Goal: Information Seeking & Learning: Learn about a topic

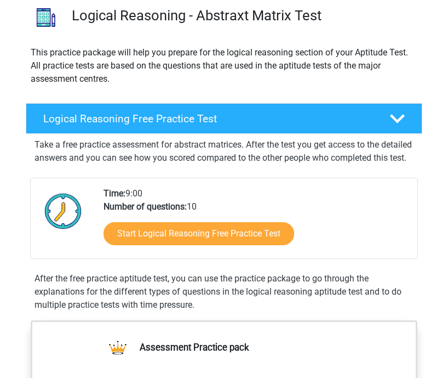
scroll to position [85, 0]
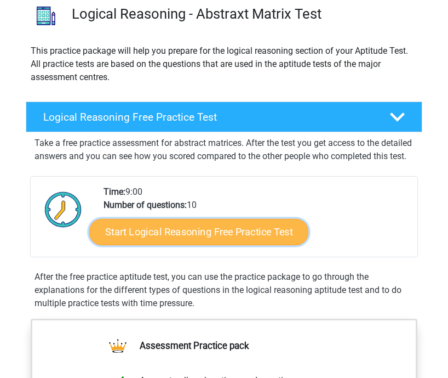
click at [190, 245] on link "Start Logical Reasoning Free Practice Test" at bounding box center [198, 232] width 219 height 26
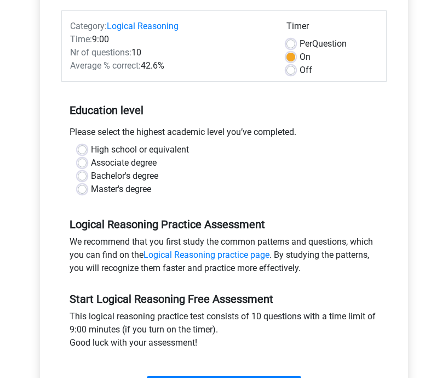
scroll to position [128, 0]
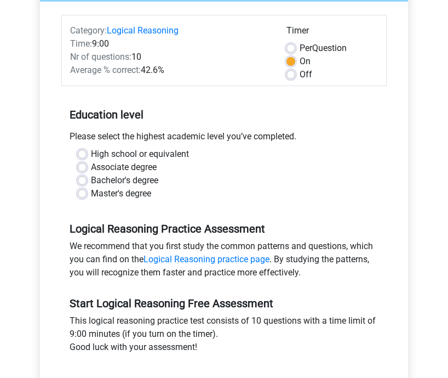
click at [148, 157] on label "High school or equivalent" at bounding box center [140, 153] width 98 height 13
click at [87, 157] on input "High school or equivalent" at bounding box center [82, 152] width 9 height 11
radio input "true"
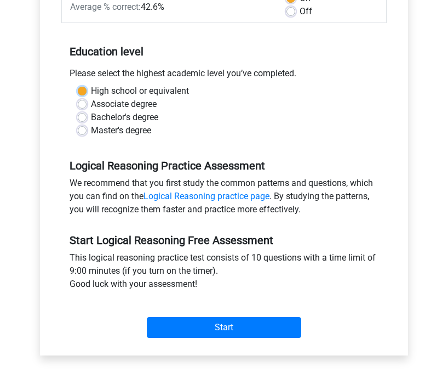
scroll to position [195, 0]
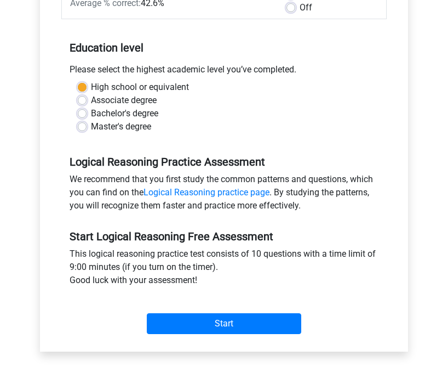
click at [230, 337] on div "Start" at bounding box center [223, 314] width 325 height 47
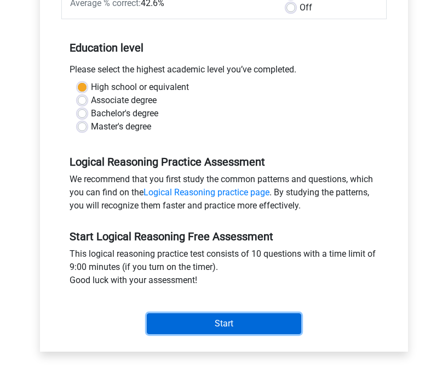
click at [230, 332] on input "Start" at bounding box center [224, 323] width 155 height 21
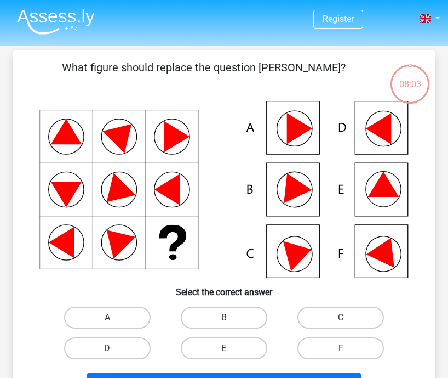
click at [307, 116] on icon at bounding box center [294, 128] width 35 height 35
click at [107, 317] on input "A" at bounding box center [110, 320] width 7 height 7
radio input "true"
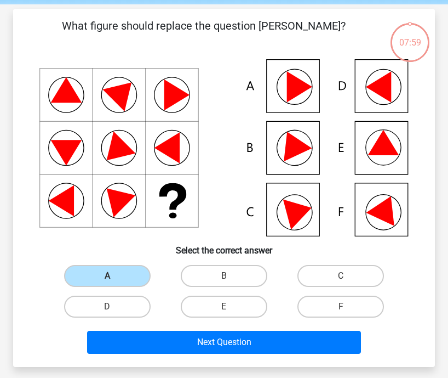
scroll to position [43, 0]
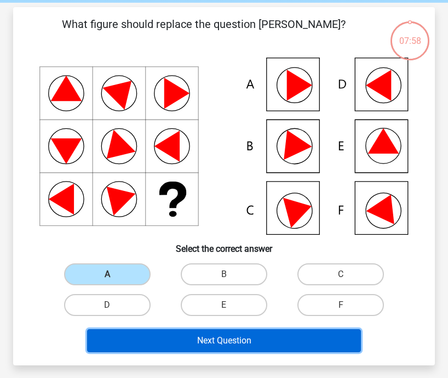
click at [128, 333] on button "Next Question" at bounding box center [223, 340] width 273 height 23
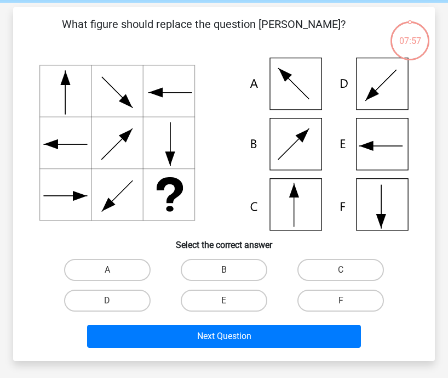
scroll to position [50, 0]
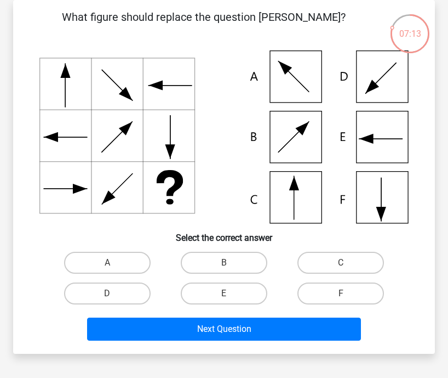
click at [305, 181] on icon at bounding box center [223, 136] width 369 height 173
click at [327, 269] on label "C" at bounding box center [341, 263] width 87 height 22
click at [341, 269] on input "C" at bounding box center [344, 265] width 7 height 7
radio input "true"
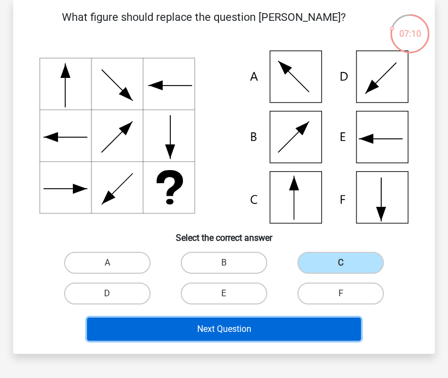
click at [299, 324] on button "Next Question" at bounding box center [223, 328] width 273 height 23
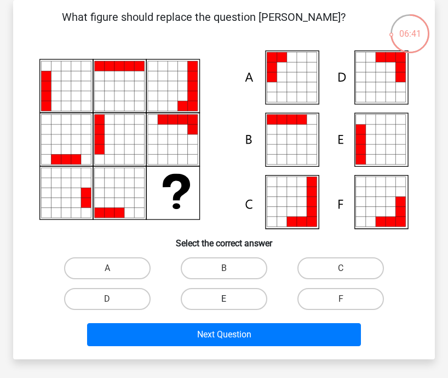
click at [241, 294] on label "E" at bounding box center [224, 299] width 87 height 22
click at [231, 299] on input "E" at bounding box center [227, 302] width 7 height 7
radio input "true"
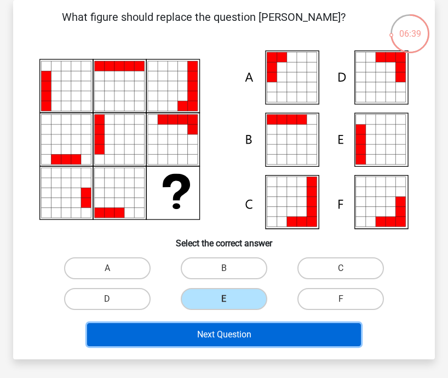
click at [242, 328] on button "Next Question" at bounding box center [223, 334] width 273 height 23
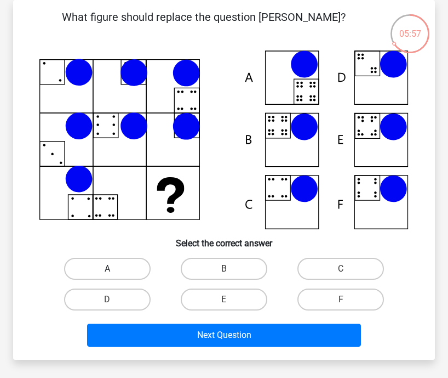
click at [107, 266] on label "A" at bounding box center [107, 269] width 87 height 22
click at [107, 269] on input "A" at bounding box center [110, 272] width 7 height 7
radio input "true"
click at [226, 272] on input "B" at bounding box center [227, 272] width 7 height 7
radio input "true"
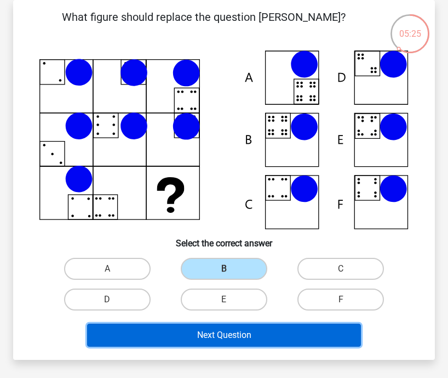
click at [223, 329] on button "Next Question" at bounding box center [223, 334] width 273 height 23
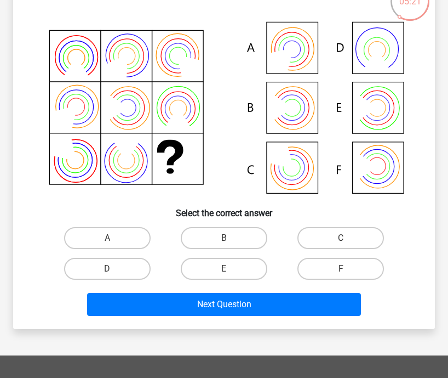
scroll to position [85, 0]
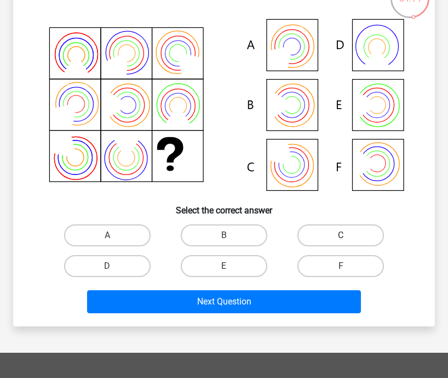
click at [344, 230] on label "C" at bounding box center [341, 235] width 87 height 22
click at [344, 235] on input "C" at bounding box center [344, 238] width 7 height 7
radio input "true"
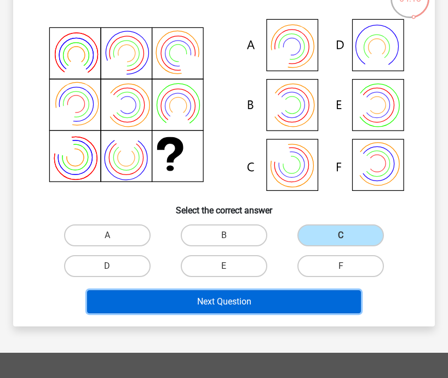
click at [270, 301] on button "Next Question" at bounding box center [223, 301] width 273 height 23
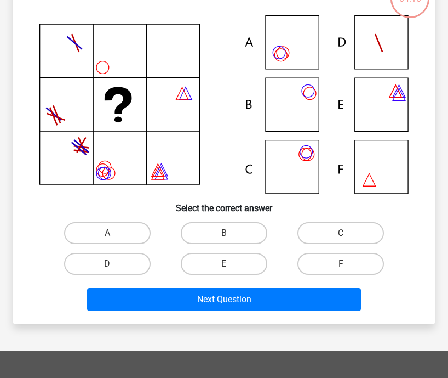
scroll to position [50, 0]
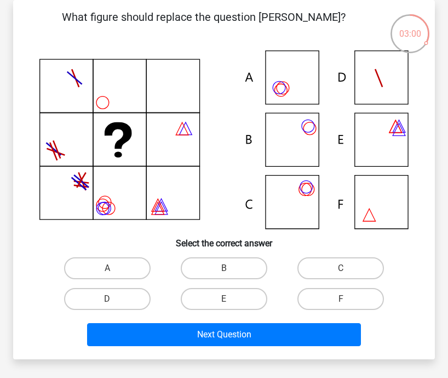
click at [293, 90] on icon at bounding box center [223, 139] width 369 height 179
click at [122, 276] on label "A" at bounding box center [107, 268] width 87 height 22
click at [115, 275] on input "A" at bounding box center [110, 271] width 7 height 7
radio input "true"
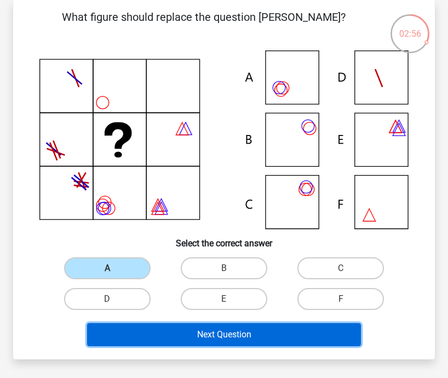
click at [172, 329] on button "Next Question" at bounding box center [223, 334] width 273 height 23
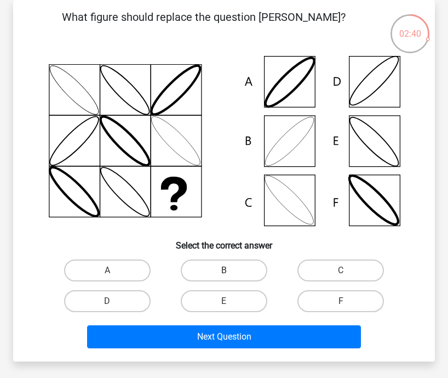
click at [209, 266] on label "B" at bounding box center [224, 270] width 87 height 22
click at [224, 270] on input "B" at bounding box center [227, 273] width 7 height 7
radio input "true"
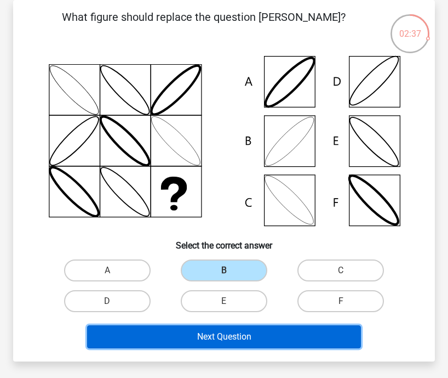
click at [188, 337] on button "Next Question" at bounding box center [223, 336] width 273 height 23
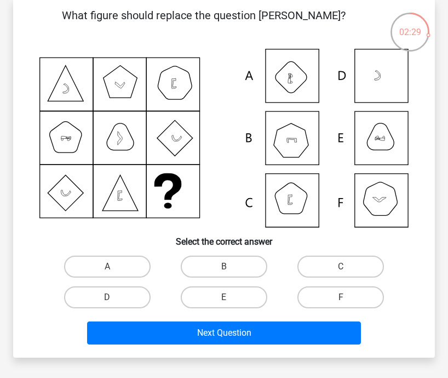
scroll to position [52, 0]
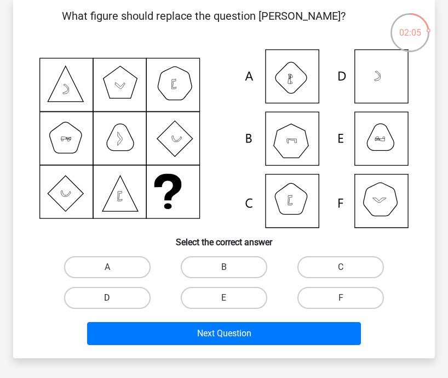
click at [129, 298] on label "D" at bounding box center [107, 298] width 87 height 22
click at [115, 298] on input "D" at bounding box center [110, 301] width 7 height 7
radio input "true"
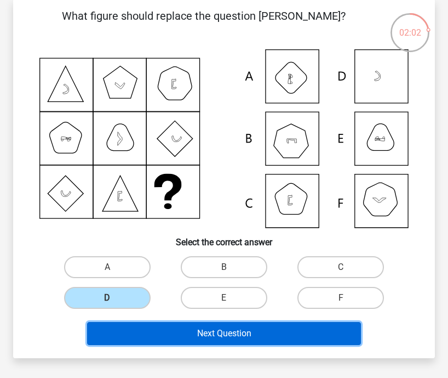
click at [176, 330] on button "Next Question" at bounding box center [223, 333] width 273 height 23
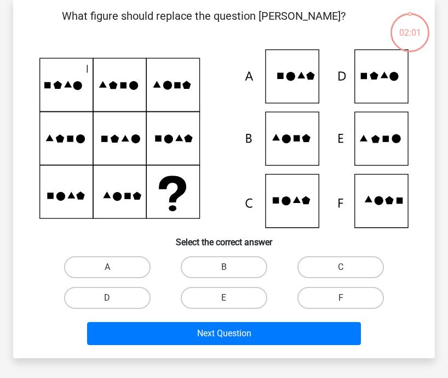
scroll to position [50, 0]
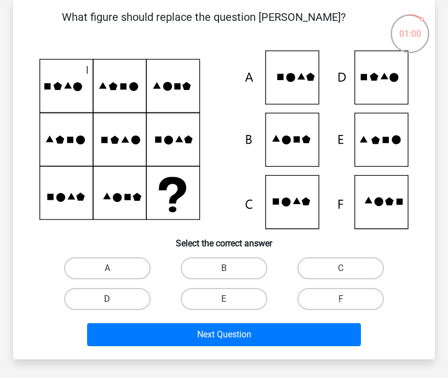
click at [135, 296] on label "D" at bounding box center [107, 299] width 87 height 22
click at [115, 299] on input "D" at bounding box center [110, 302] width 7 height 7
radio input "true"
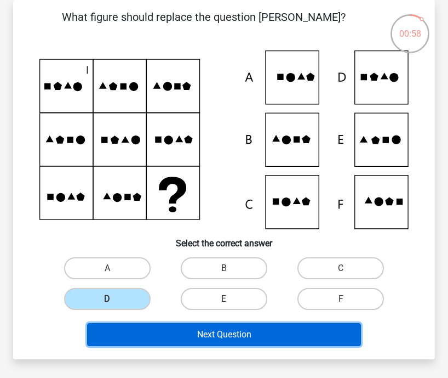
click at [165, 329] on button "Next Question" at bounding box center [223, 334] width 273 height 23
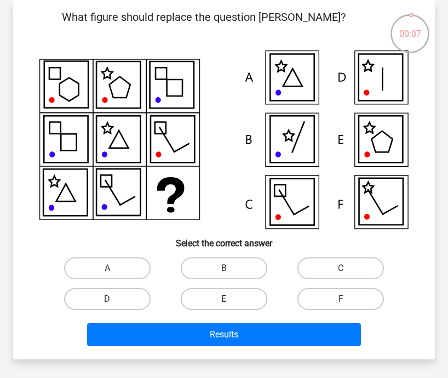
click at [211, 299] on label "E" at bounding box center [224, 299] width 87 height 22
click at [224, 299] on input "E" at bounding box center [227, 302] width 7 height 7
radio input "true"
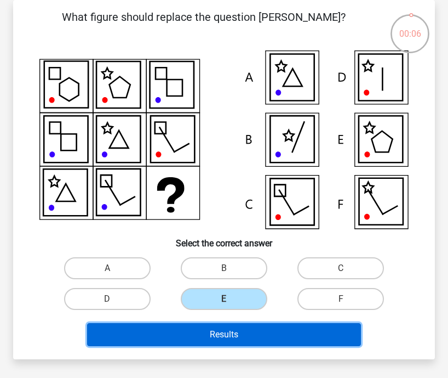
click at [217, 335] on button "Results" at bounding box center [223, 334] width 273 height 23
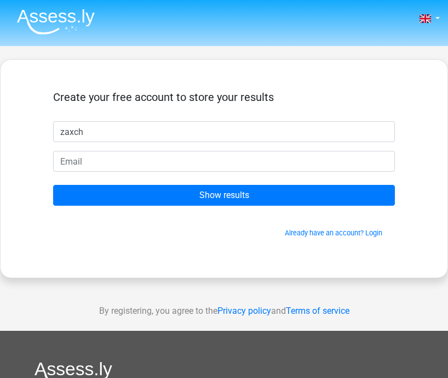
type input "zaxch"
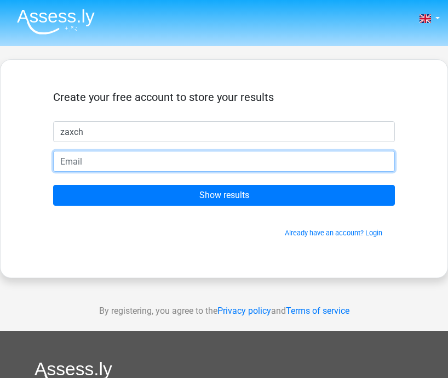
click at [171, 161] on input "email" at bounding box center [224, 161] width 342 height 21
type input "zacxheous07@gmail.com"
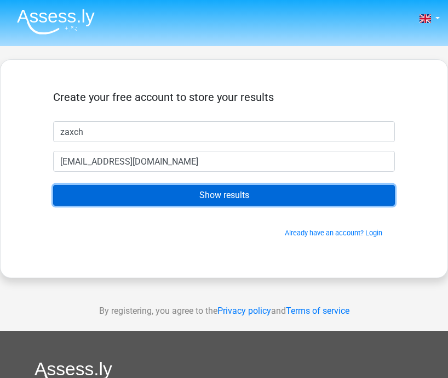
click at [162, 185] on input "Show results" at bounding box center [224, 195] width 342 height 21
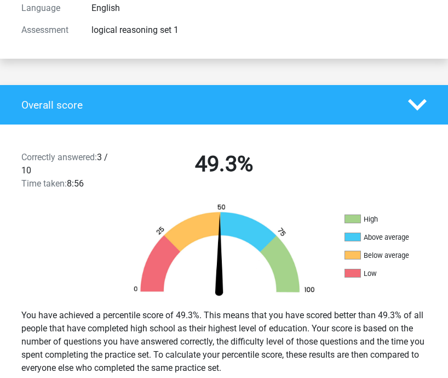
scroll to position [159, 0]
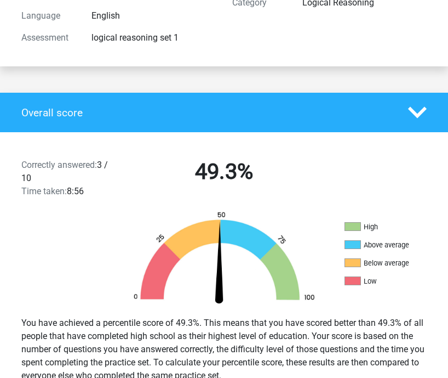
click at [349, 106] on h4 "Overall score" at bounding box center [206, 112] width 370 height 13
click at [101, 165] on div "Correctly answered: 3 / 10 Time taken: 8:56" at bounding box center [66, 177] width 106 height 39
click at [105, 168] on div "Correctly answered: 3 / 10 Time taken: 8:56" at bounding box center [66, 177] width 106 height 39
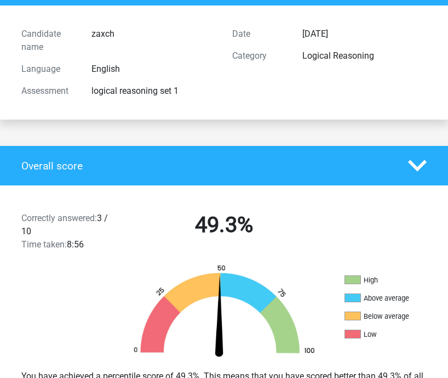
scroll to position [205, 0]
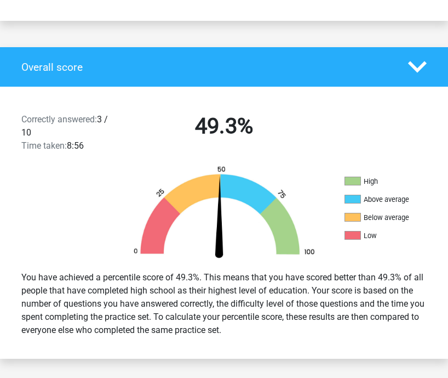
click at [419, 61] on icon at bounding box center [417, 67] width 19 height 19
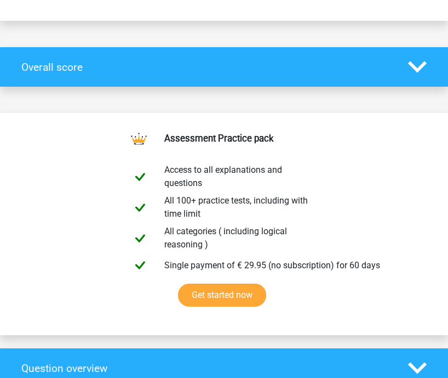
click at [419, 61] on icon at bounding box center [417, 67] width 19 height 19
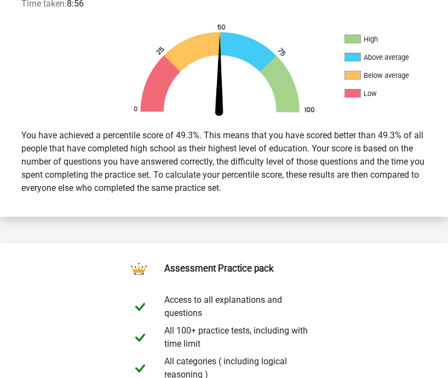
scroll to position [349, 0]
